Goal: Feedback & Contribution: Leave review/rating

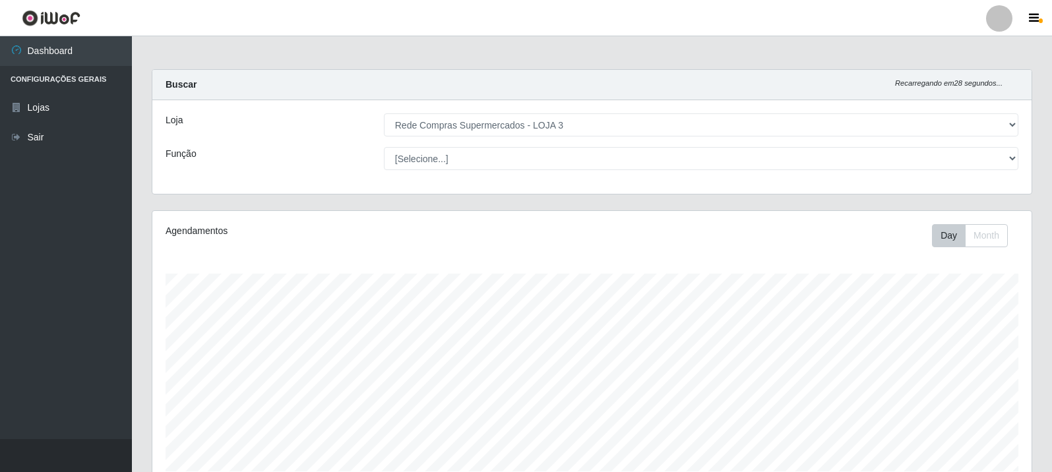
select select "162"
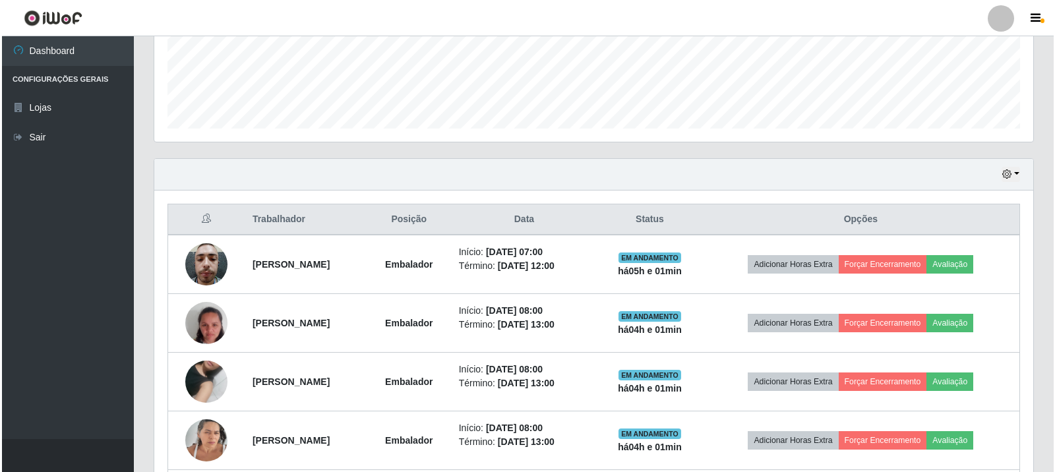
scroll to position [376, 0]
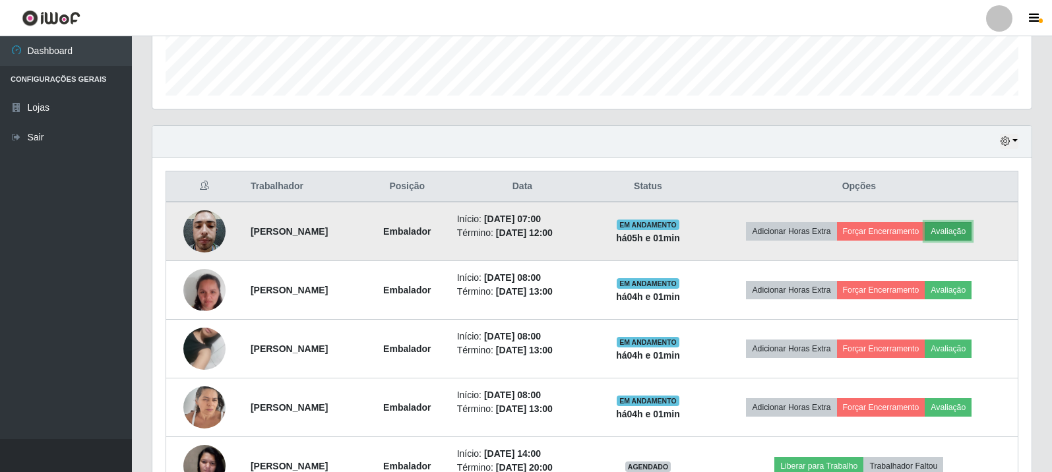
click at [968, 230] on button "Avaliação" at bounding box center [948, 231] width 47 height 18
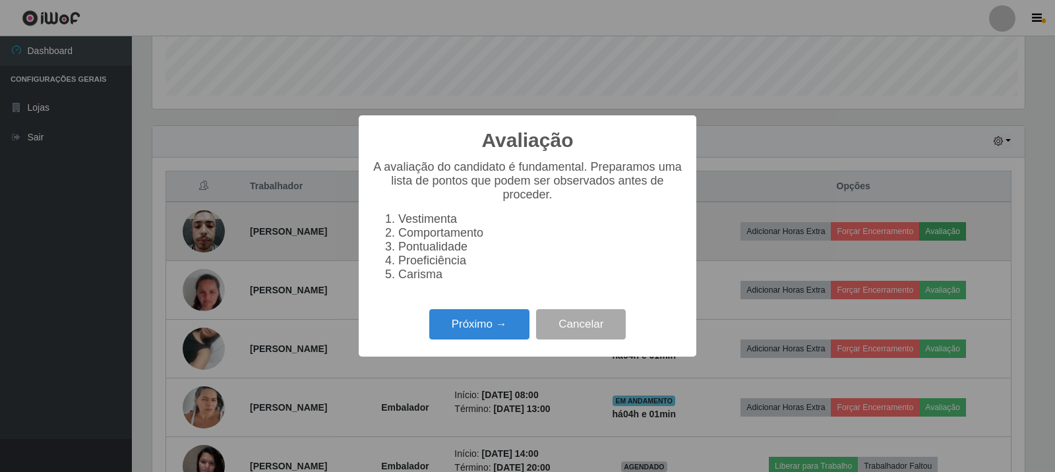
scroll to position [274, 873]
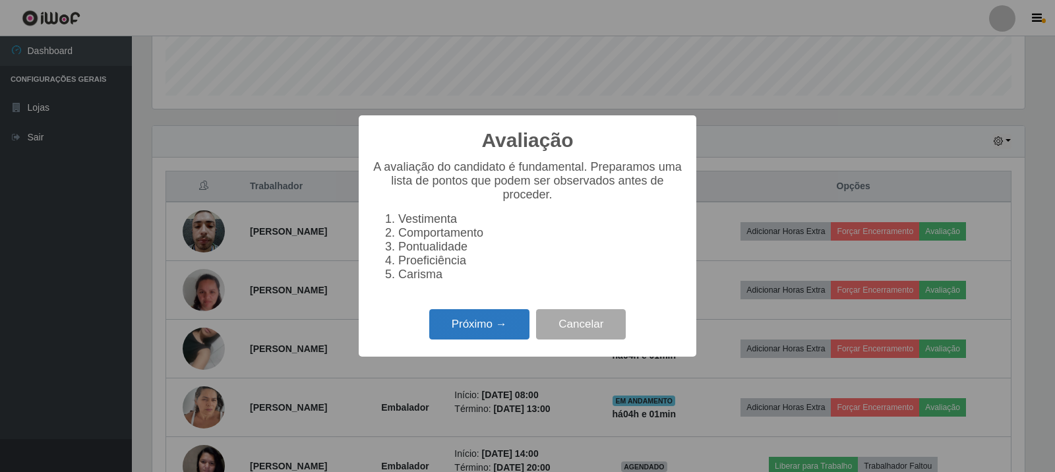
click at [495, 340] on button "Próximo →" at bounding box center [479, 324] width 100 height 31
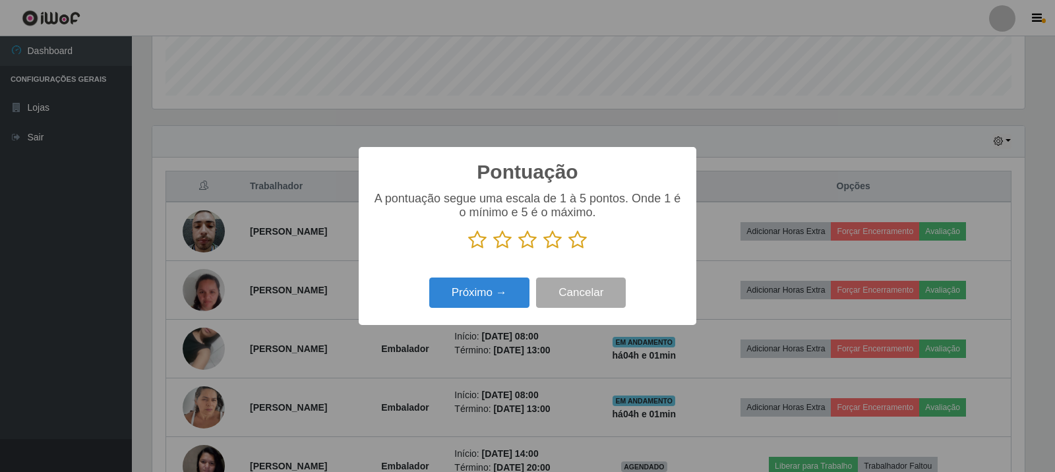
scroll to position [659234, 658635]
drag, startPoint x: 576, startPoint y: 240, endPoint x: 545, endPoint y: 274, distance: 45.7
click at [576, 241] on icon at bounding box center [577, 240] width 18 height 20
click at [568, 250] on input "radio" at bounding box center [568, 250] width 0 height 0
click at [479, 297] on button "Próximo →" at bounding box center [479, 293] width 100 height 31
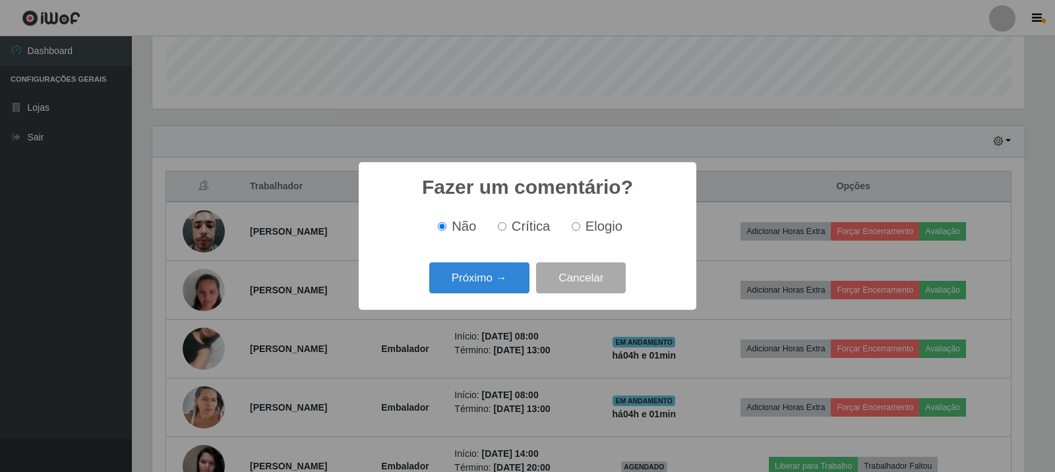
click at [574, 226] on input "Elogio" at bounding box center [576, 226] width 9 height 9
radio input "true"
click at [474, 276] on button "Próximo →" at bounding box center [479, 277] width 100 height 31
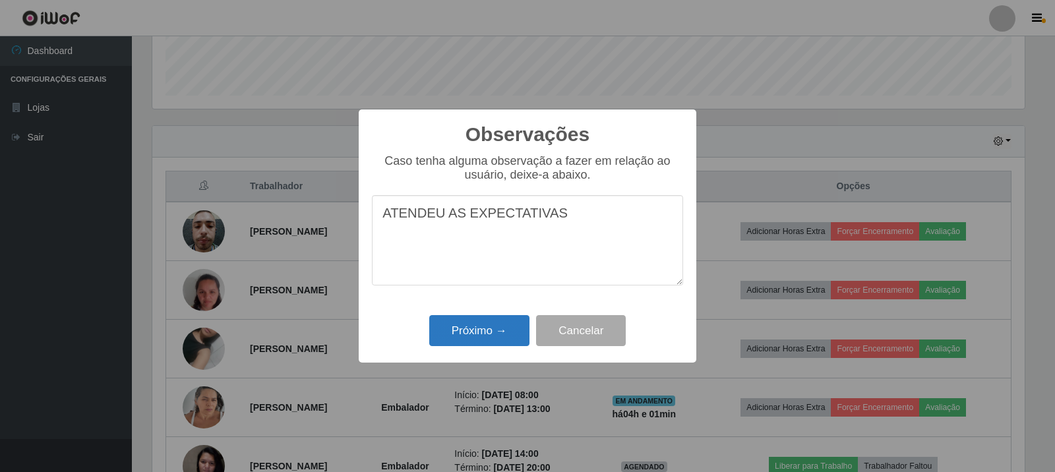
type textarea "ATENDEU AS EXPECTATIVAS"
click at [475, 329] on button "Próximo →" at bounding box center [479, 330] width 100 height 31
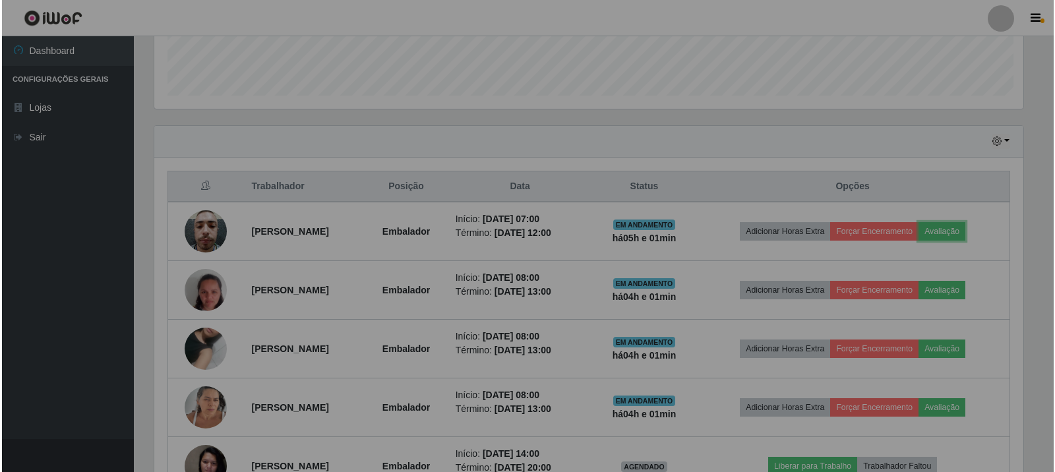
scroll to position [274, 879]
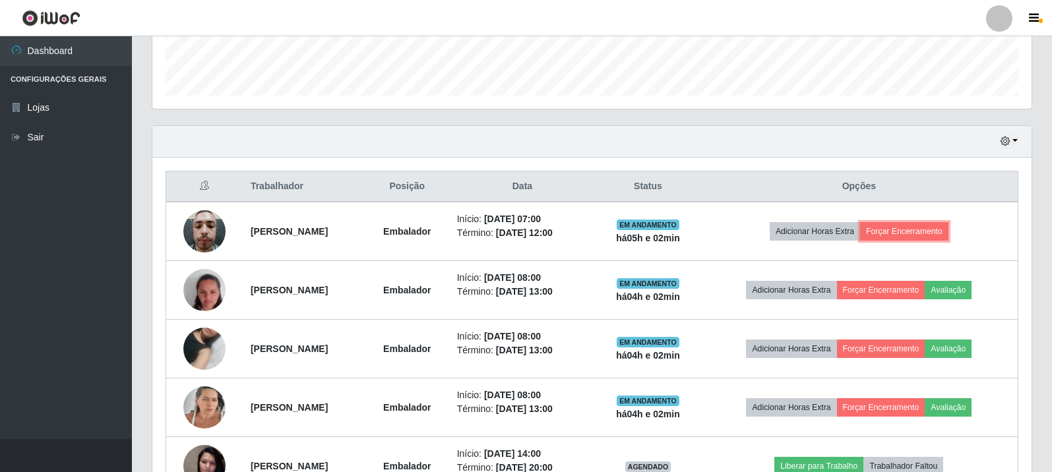
click at [948, 235] on button "Forçar Encerramento" at bounding box center [904, 231] width 88 height 18
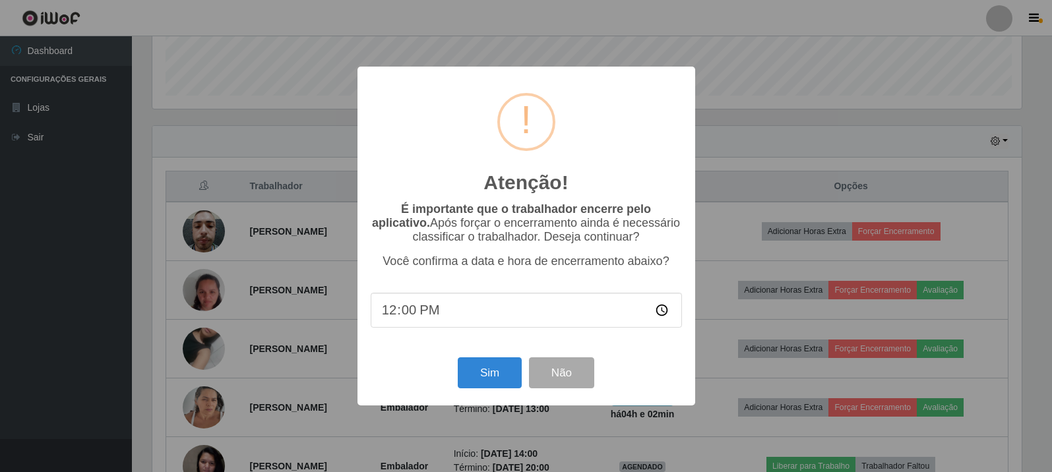
scroll to position [274, 873]
click at [506, 377] on button "Sim" at bounding box center [491, 372] width 64 height 31
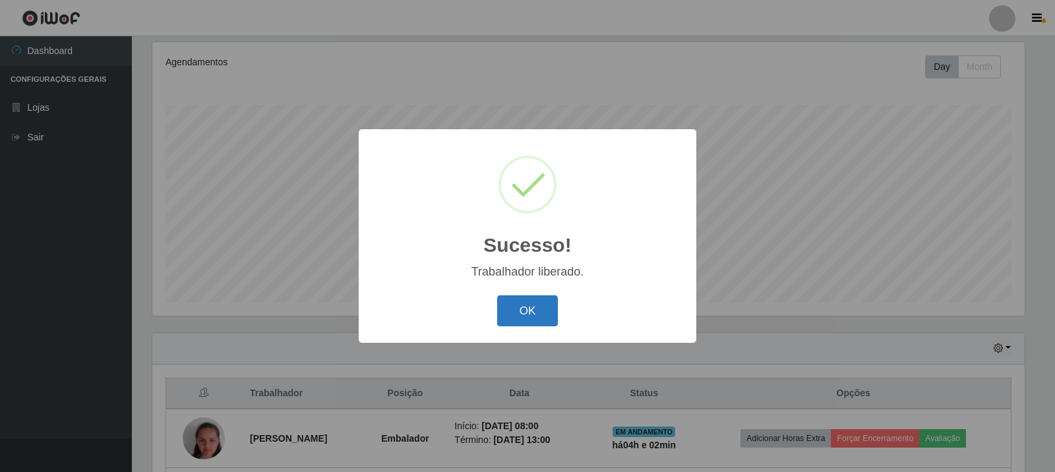
click at [528, 305] on button "OK" at bounding box center [527, 310] width 61 height 31
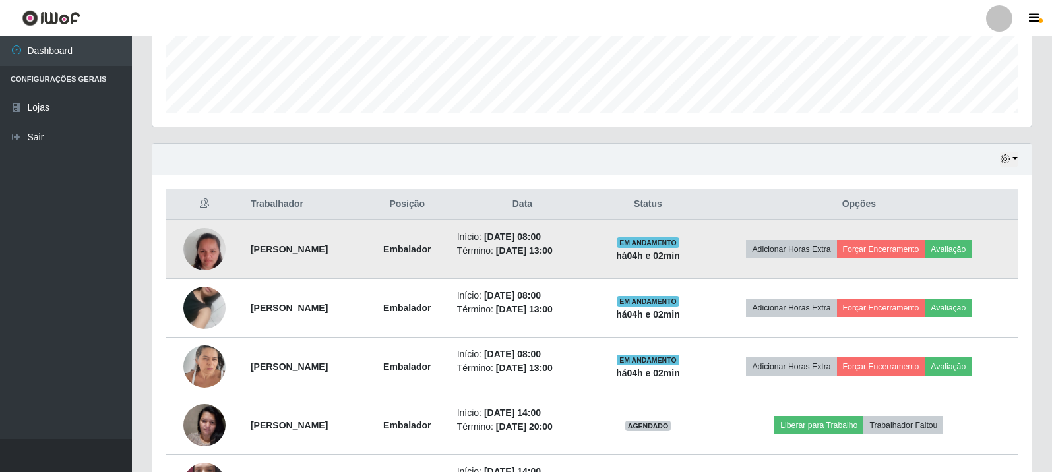
scroll to position [367, 0]
